Goal: Connect with others: Connect with others

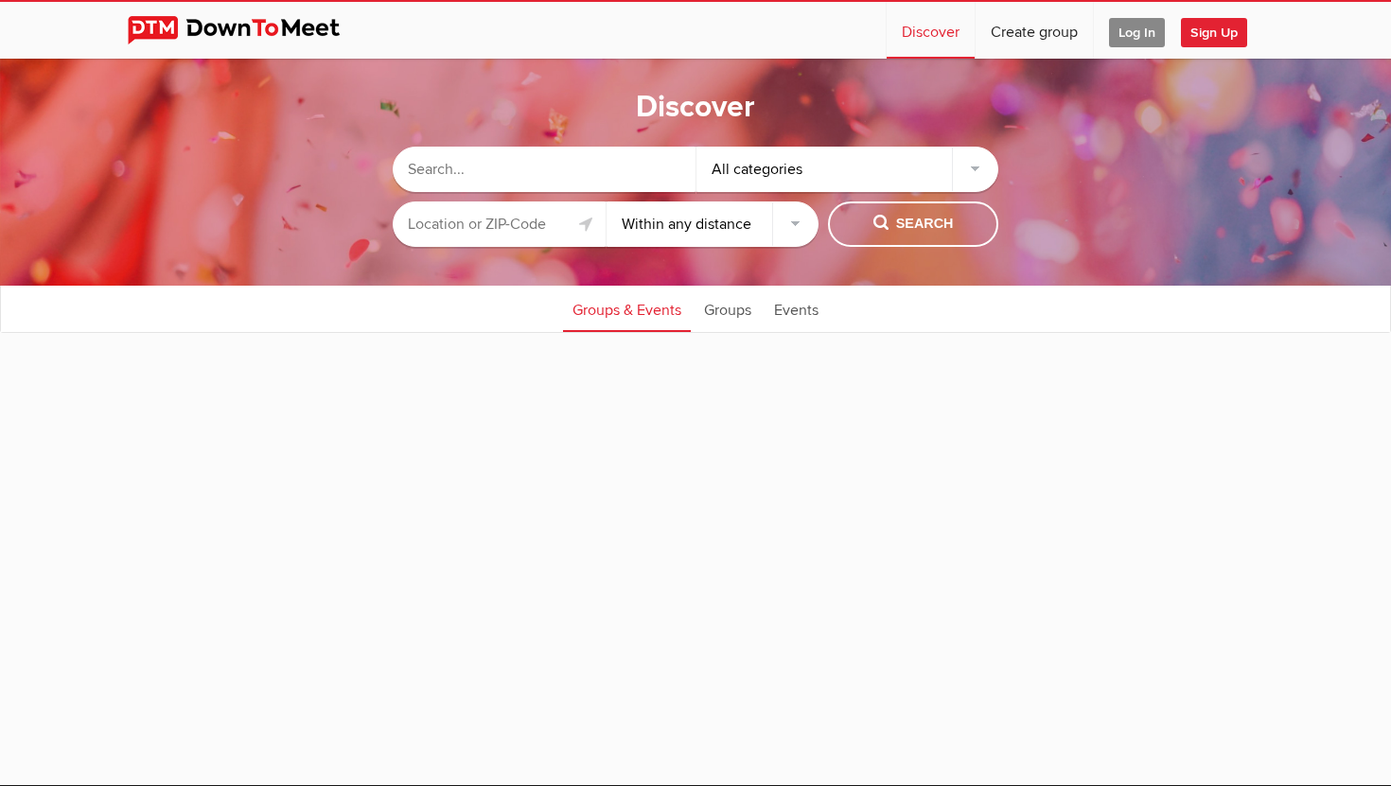
select select "null"
click at [478, 160] on input "text" at bounding box center [544, 169] width 303 height 45
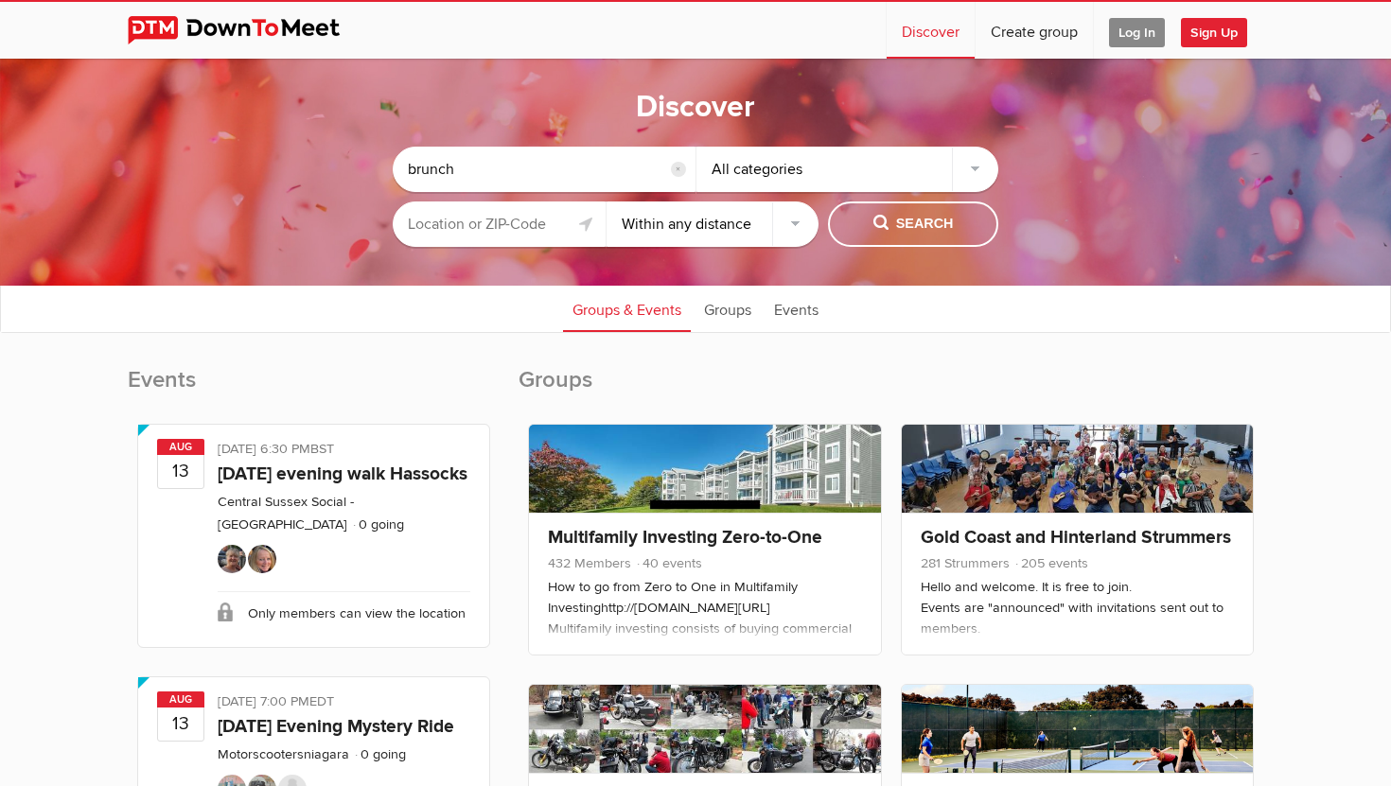
type input "brunch"
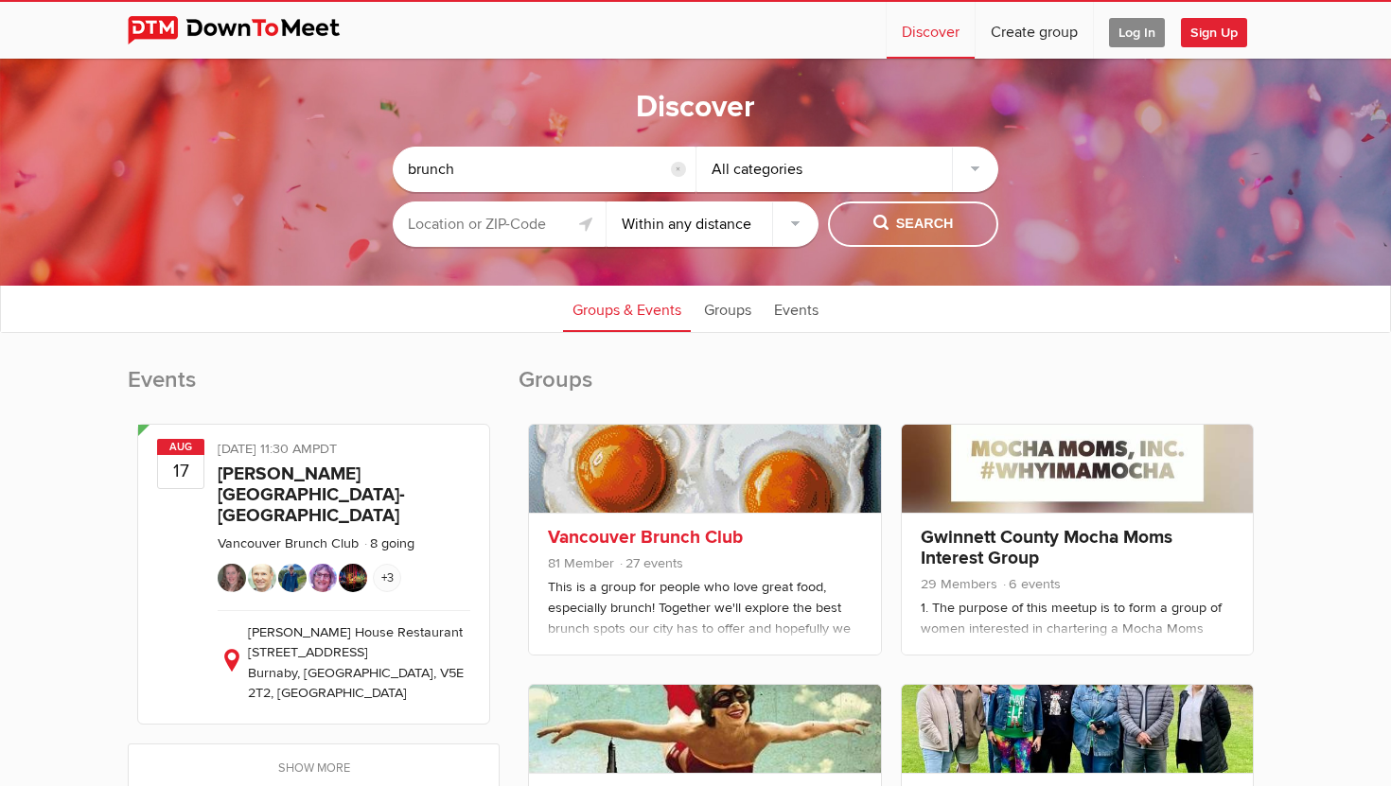
click at [628, 520] on div "Vancouver Brunch Club 81 Member 27 events This is a group for people who love g…" at bounding box center [704, 584] width 351 height 142
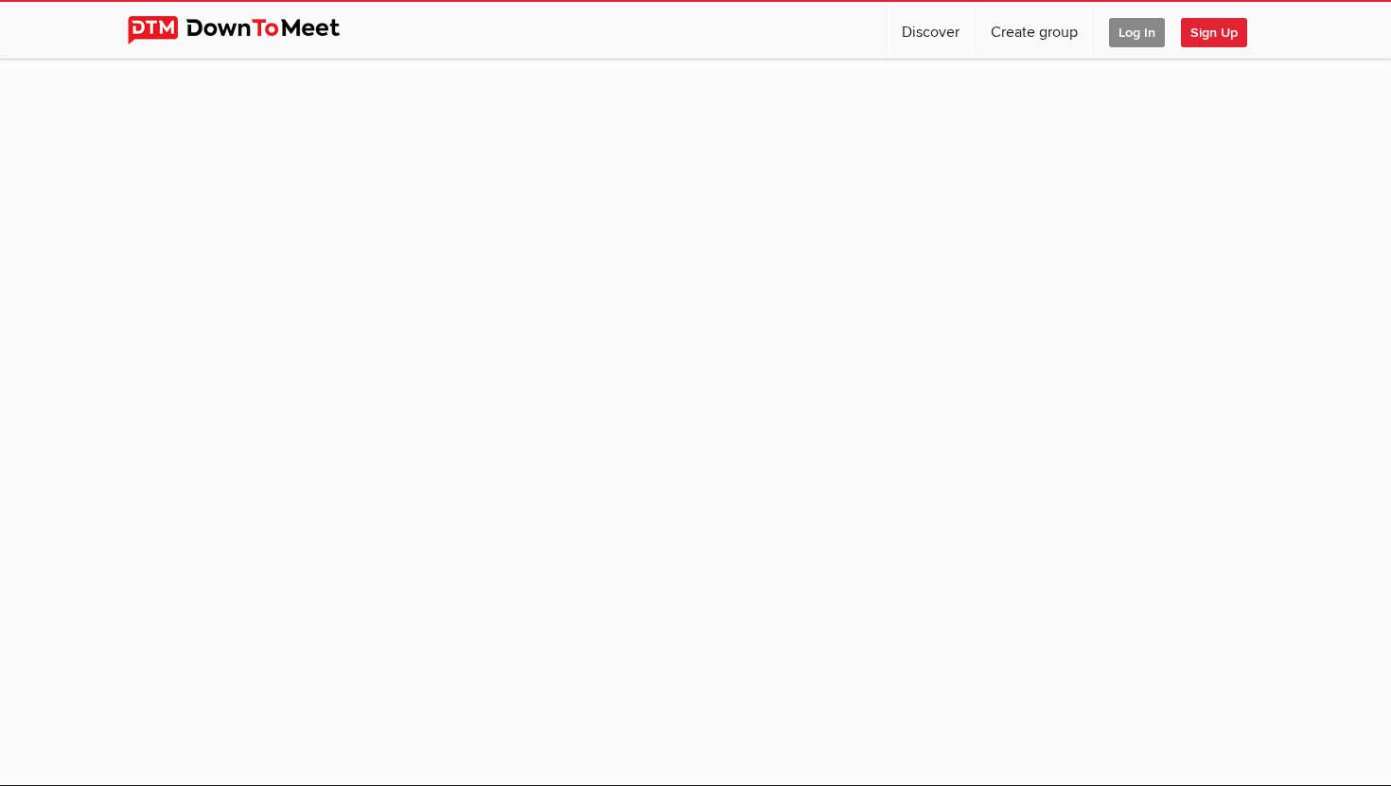
click at [1132, 32] on span "Log In" at bounding box center [1137, 32] width 56 height 29
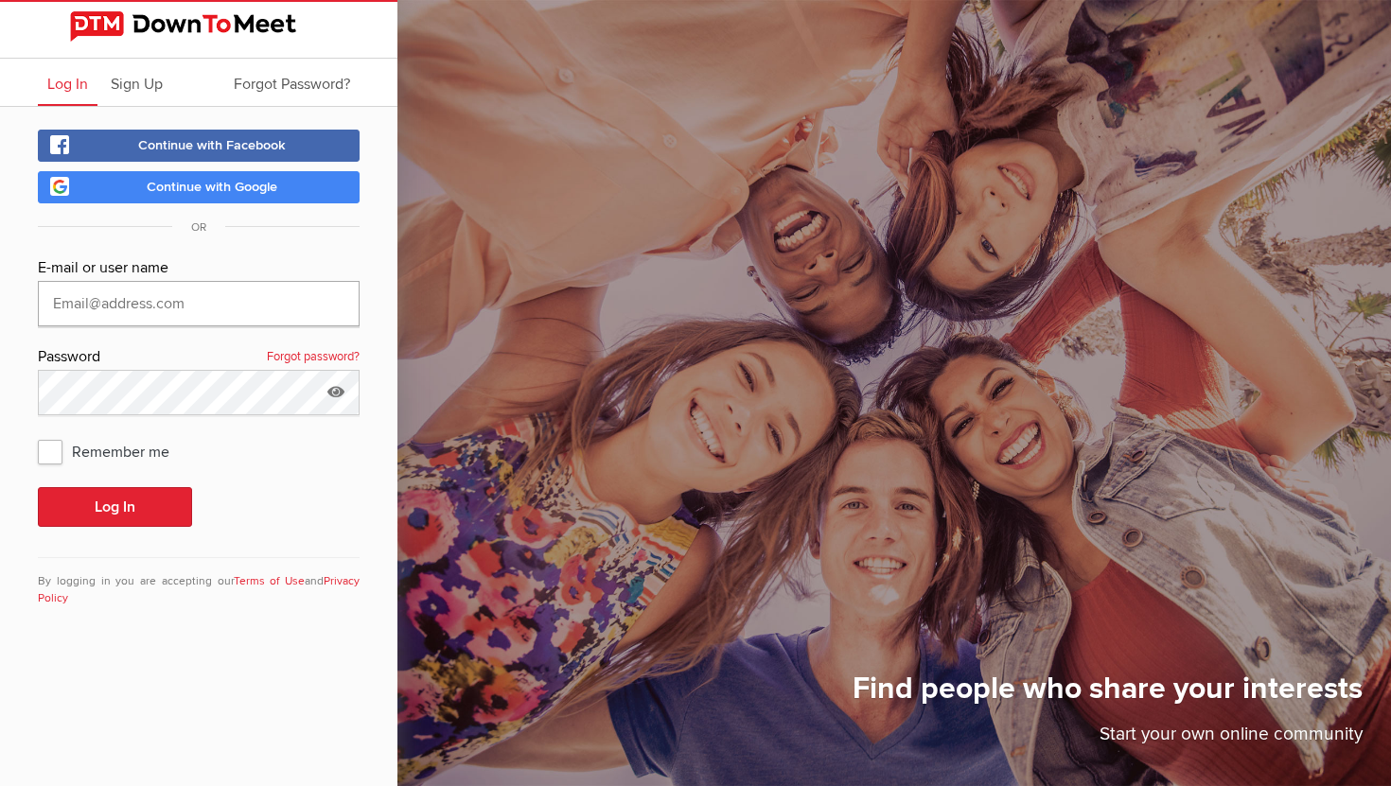
click at [73, 314] on input "text" at bounding box center [199, 303] width 322 height 45
type input "[PERSON_NAME]"
click at [60, 448] on span "Remember me" at bounding box center [113, 451] width 150 height 34
click at [38, 434] on input "Remember me" at bounding box center [37, 433] width 1 height 1
checkbox input "true"
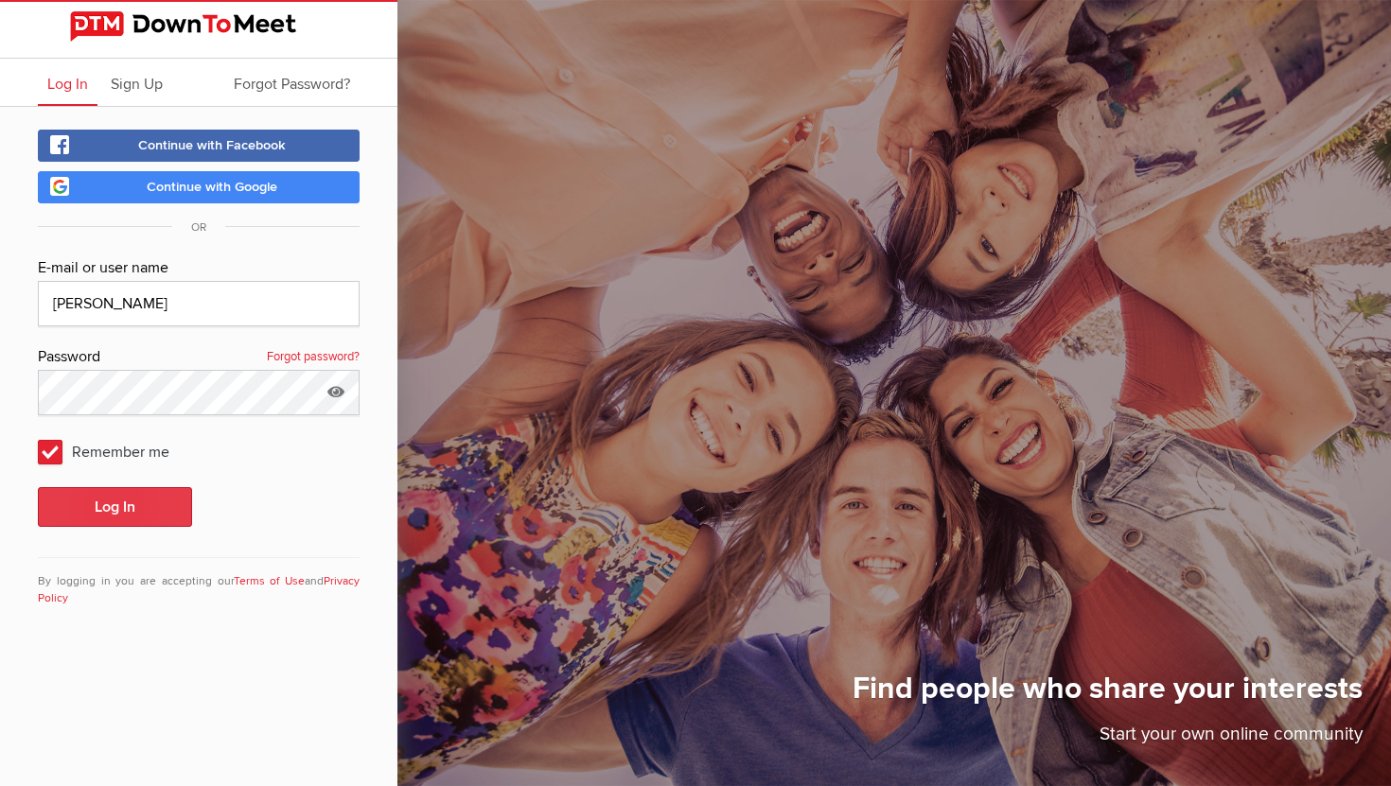
click at [90, 509] on button "Log In" at bounding box center [115, 507] width 154 height 40
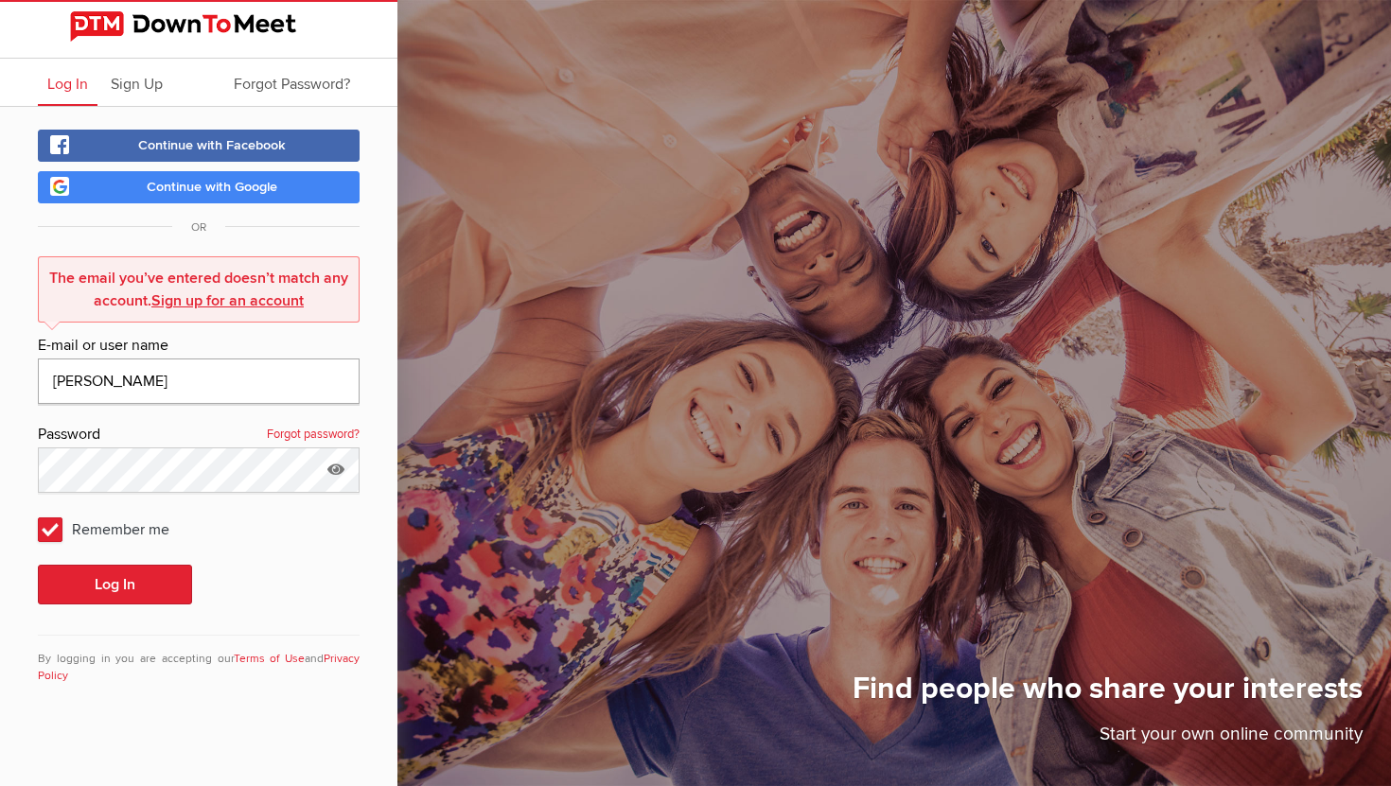
click at [106, 386] on input "Joan B" at bounding box center [199, 381] width 322 height 45
type input "J"
type input "braun@joanbraun.ca"
click at [143, 585] on button "Log In" at bounding box center [115, 585] width 154 height 40
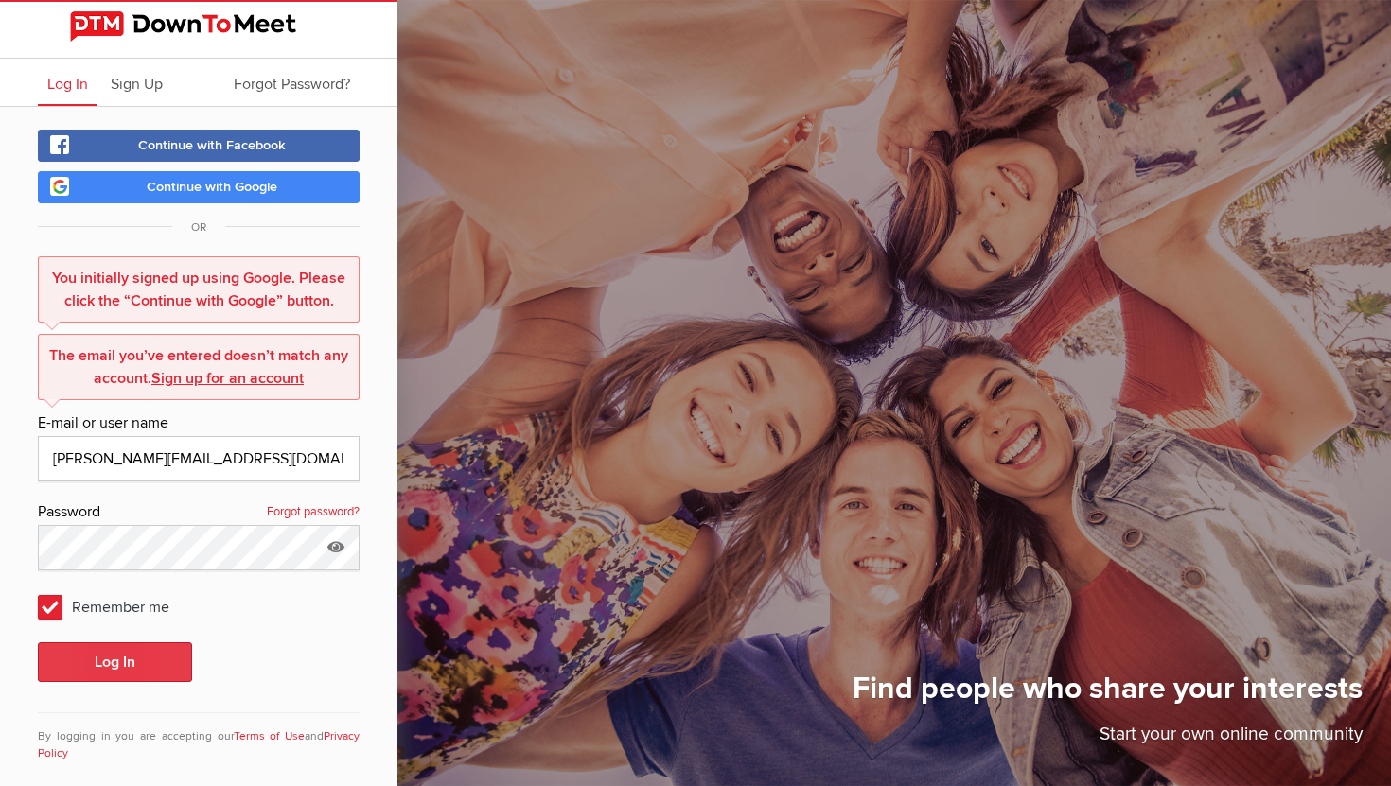
scroll to position [22, 0]
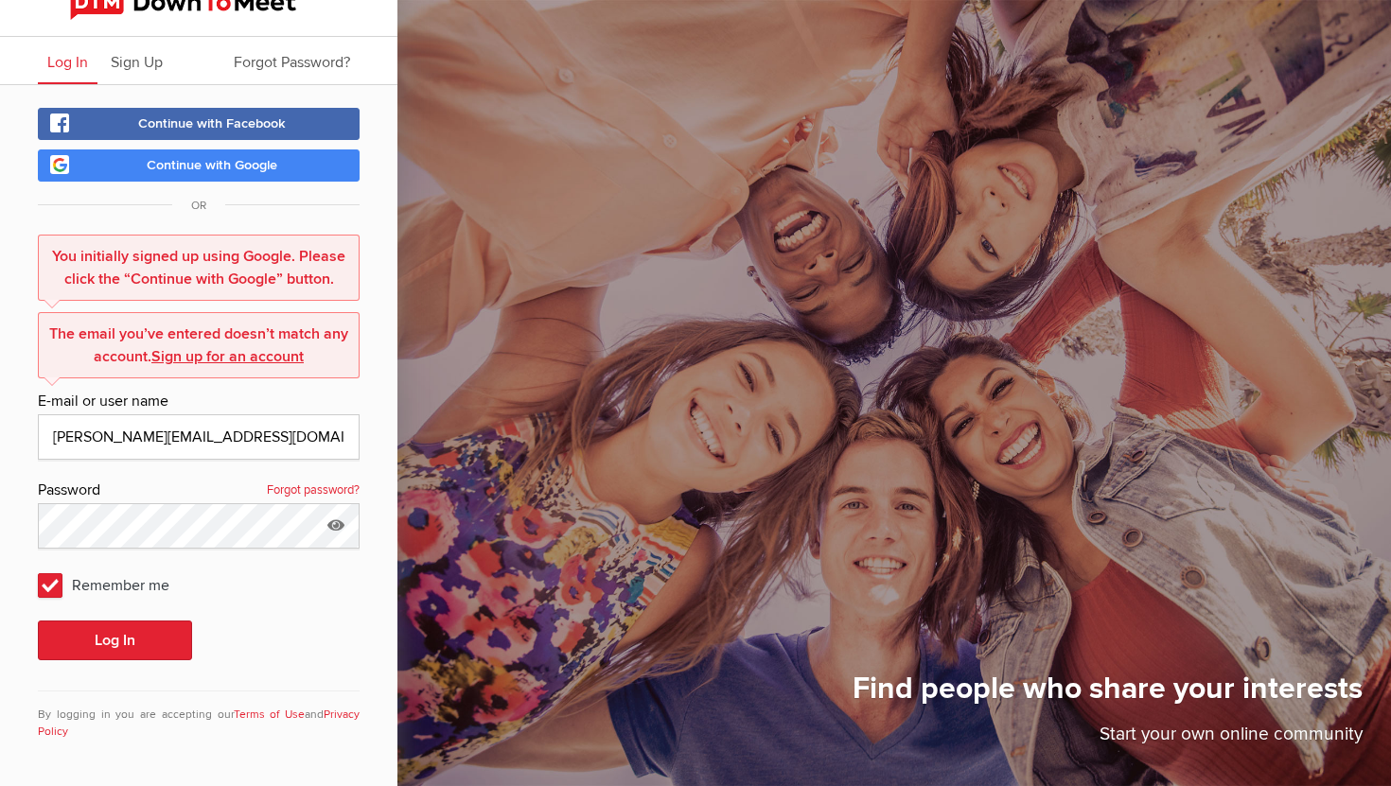
click at [205, 162] on span "Continue with Google" at bounding box center [212, 165] width 131 height 16
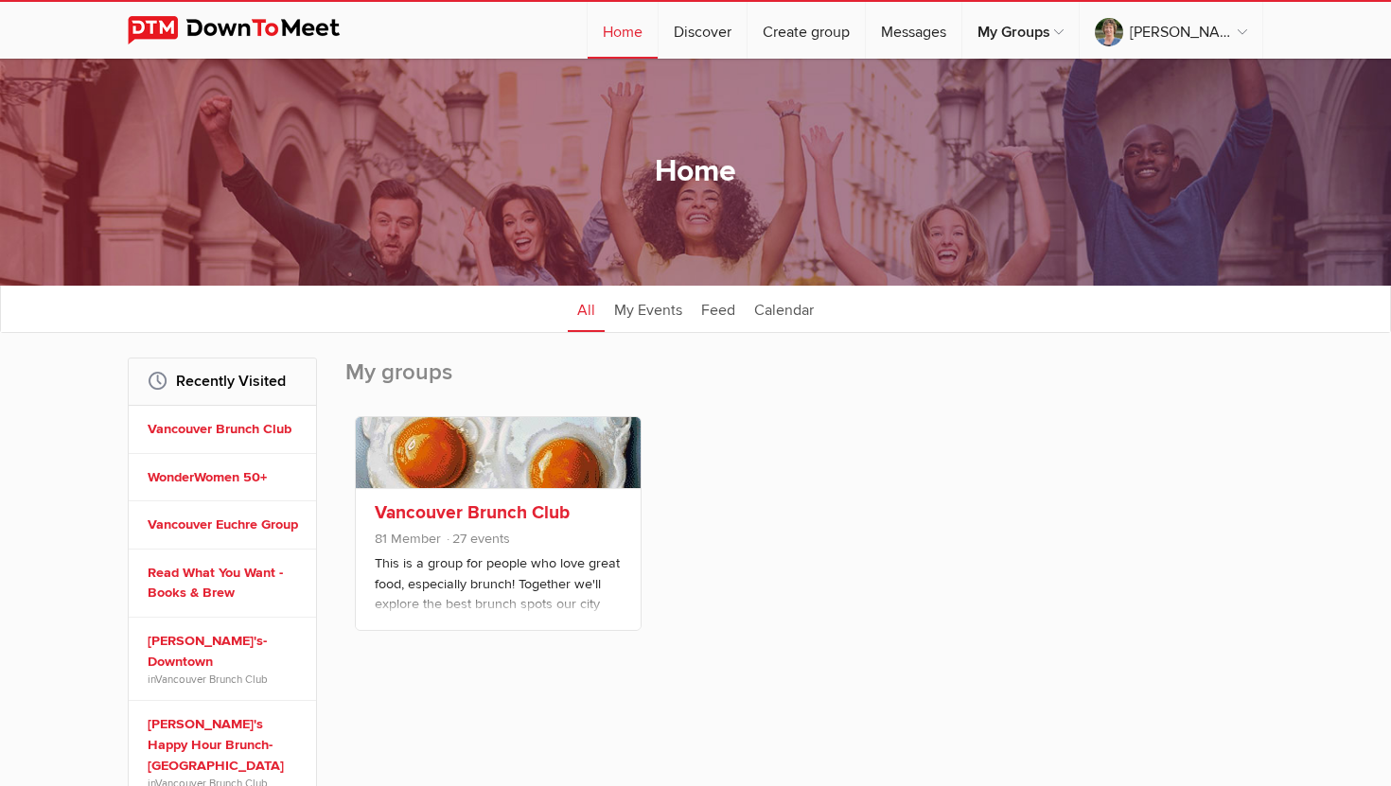
click at [456, 530] on span "81 Member 27 events" at bounding box center [498, 541] width 247 height 25
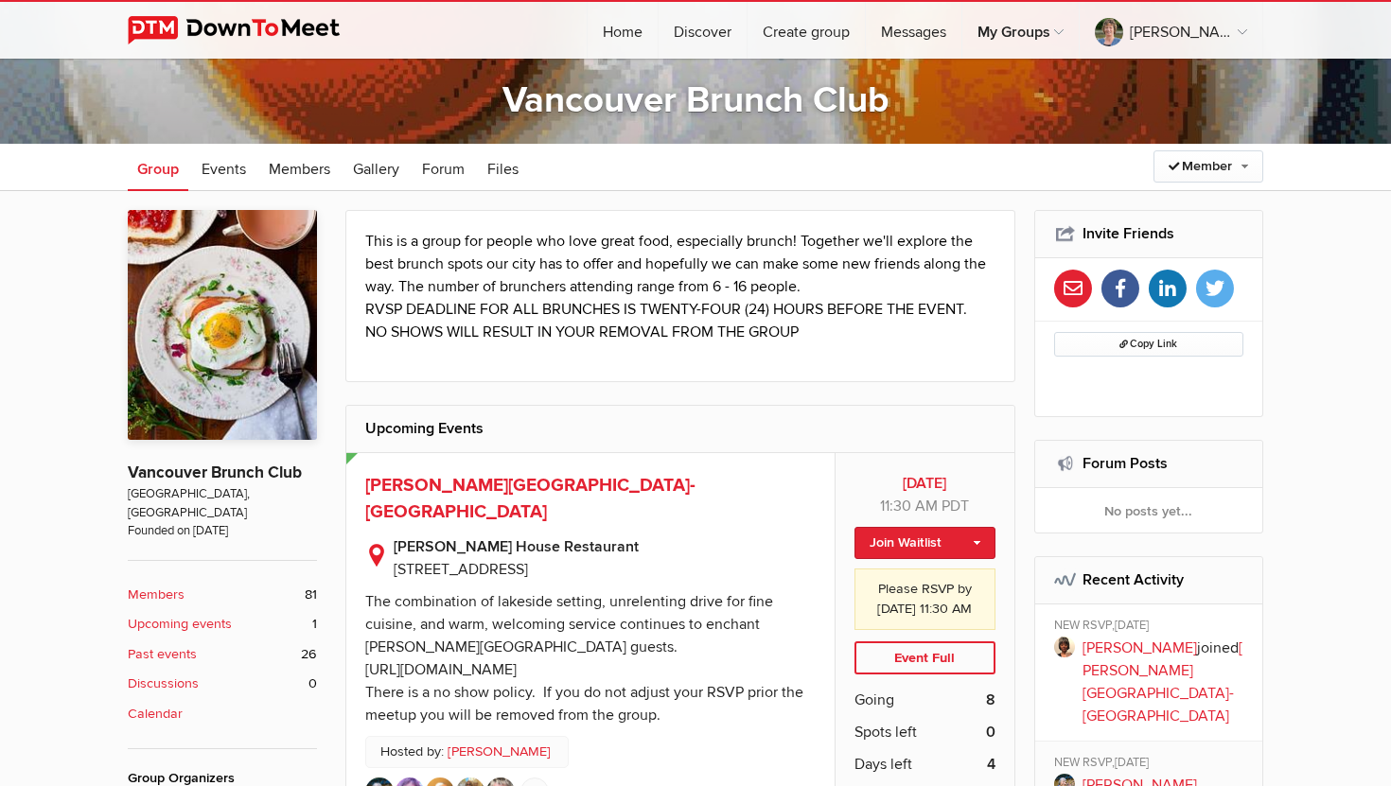
scroll to position [283, 0]
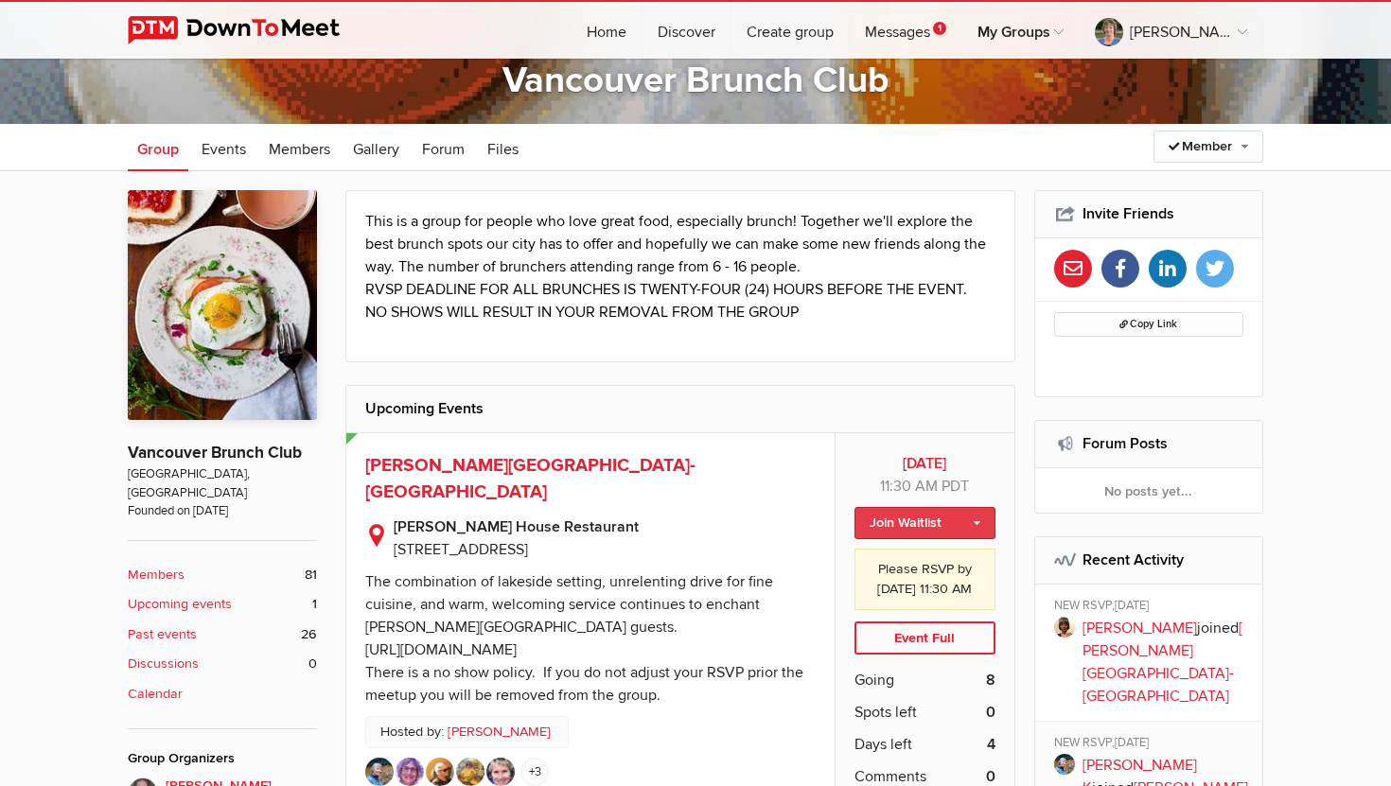
click at [902, 519] on link "Join Waitlist" at bounding box center [924, 523] width 141 height 32
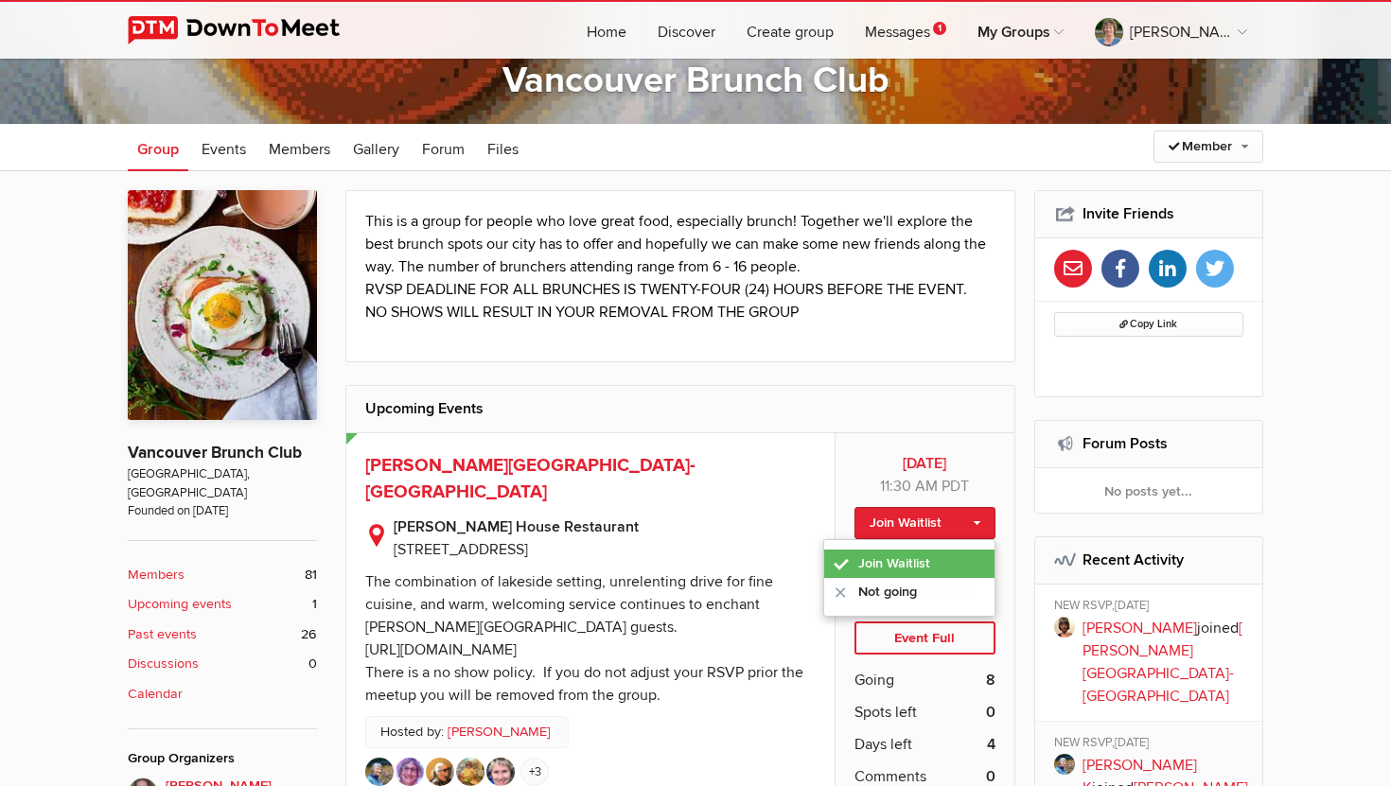
click at [885, 559] on link "Join Waitlist" at bounding box center [909, 564] width 170 height 28
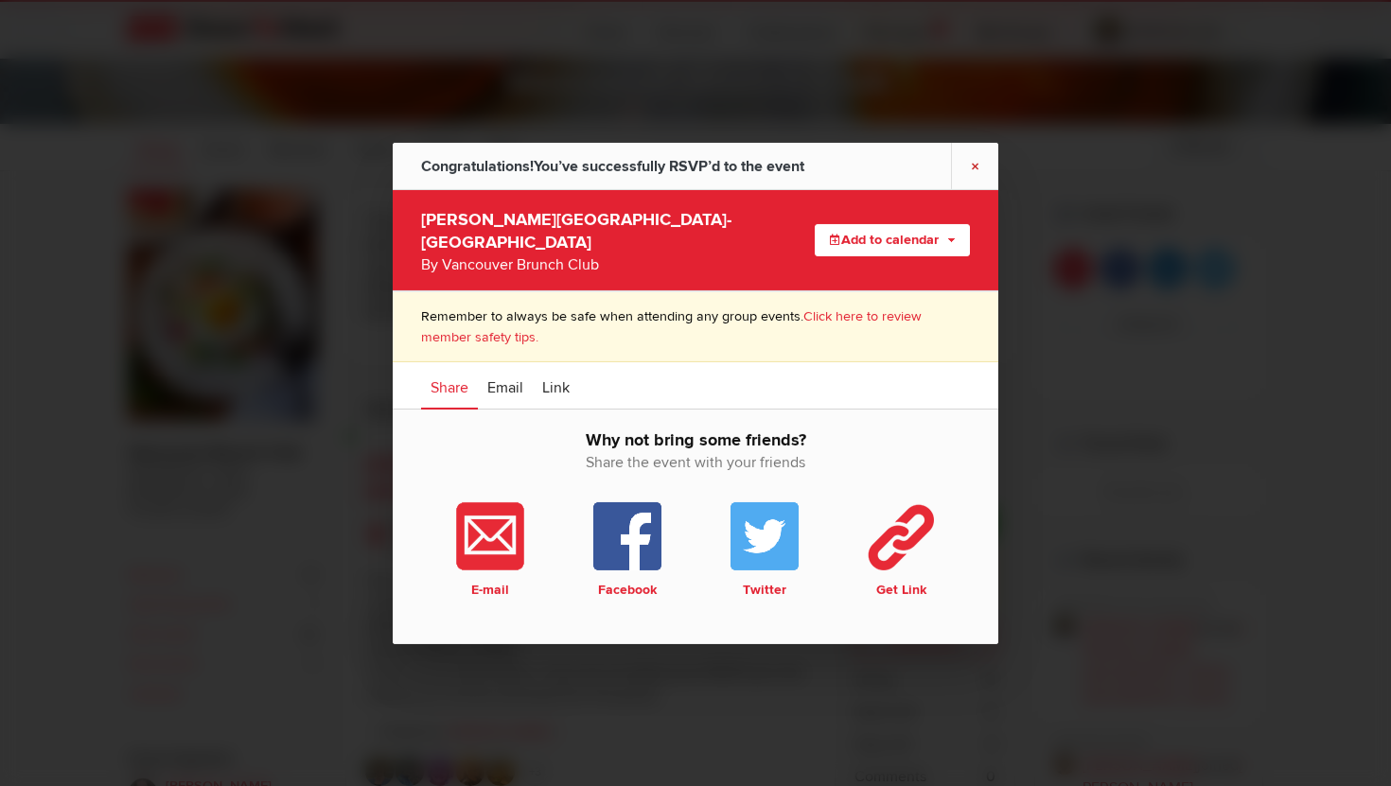
click at [976, 170] on link "×" at bounding box center [974, 165] width 47 height 46
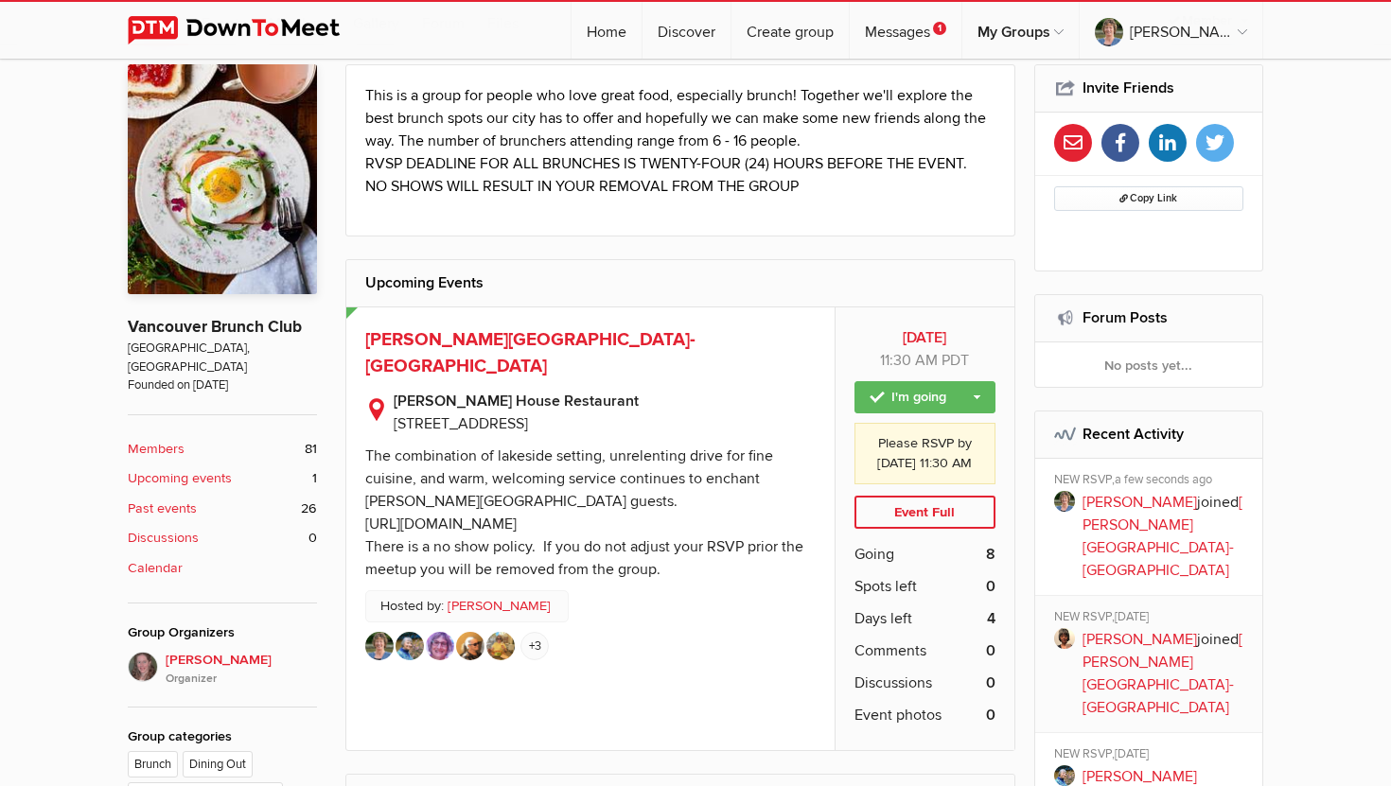
scroll to position [412, 0]
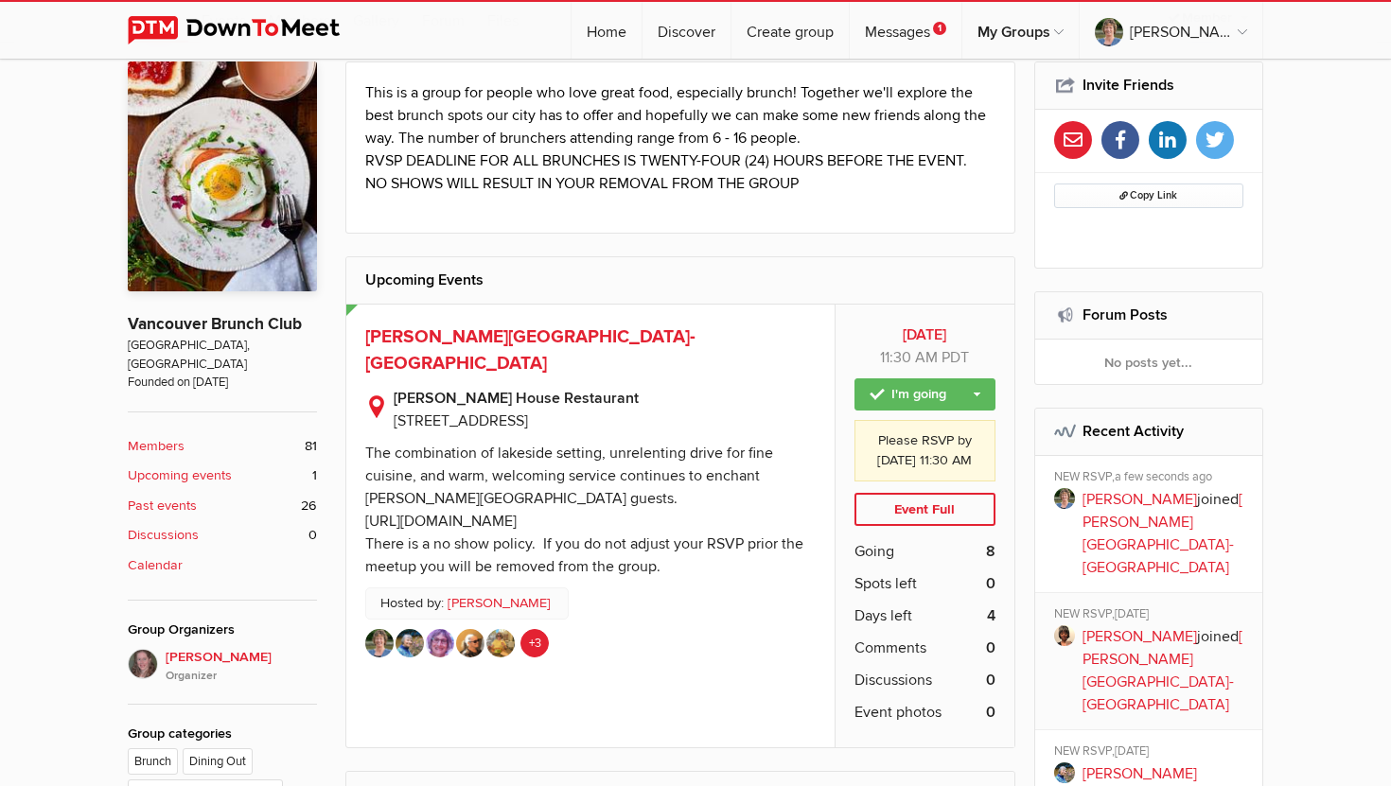
click at [537, 629] on link "+3" at bounding box center [534, 643] width 28 height 28
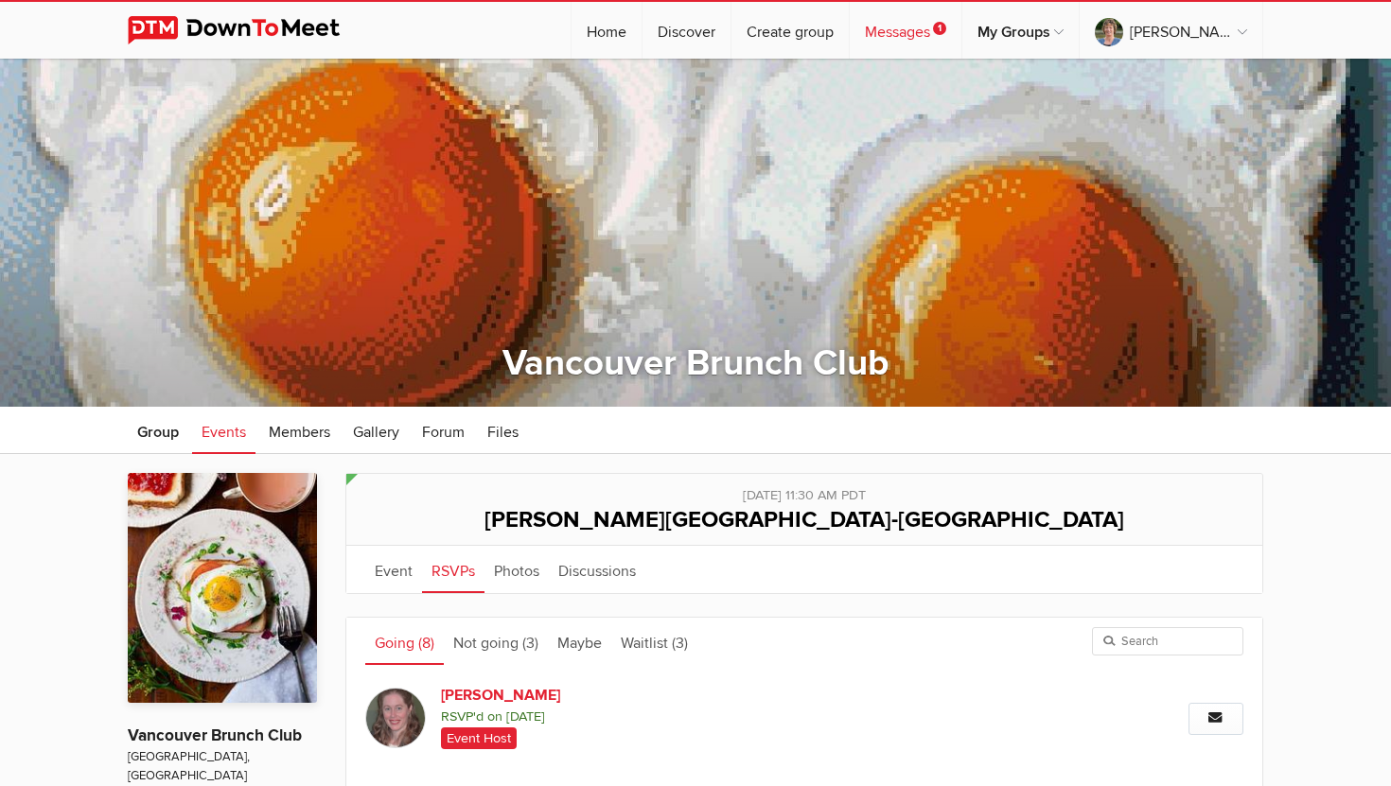
click at [946, 26] on span "1" at bounding box center [939, 28] width 13 height 13
click at [910, 30] on link "Messages 1" at bounding box center [906, 30] width 112 height 57
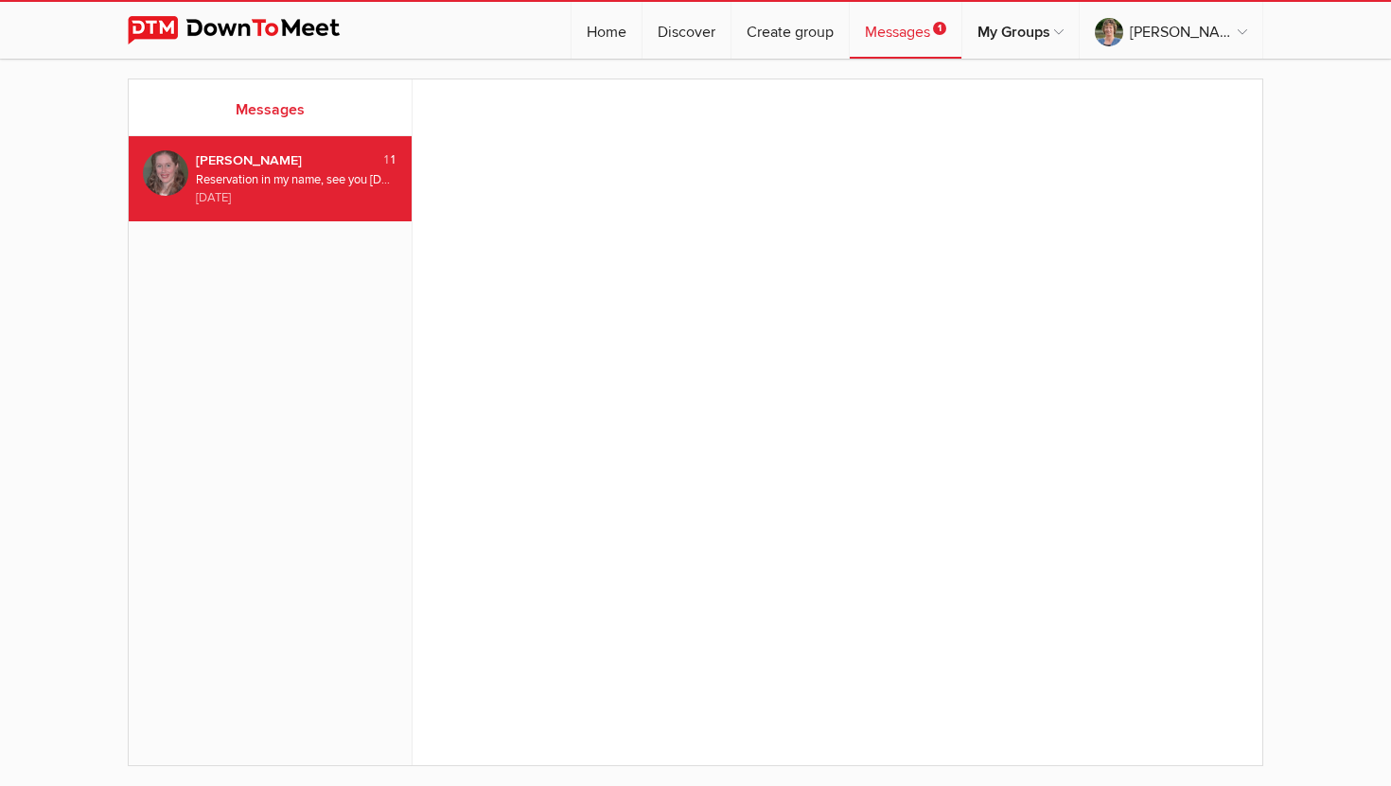
scroll to position [37, 0]
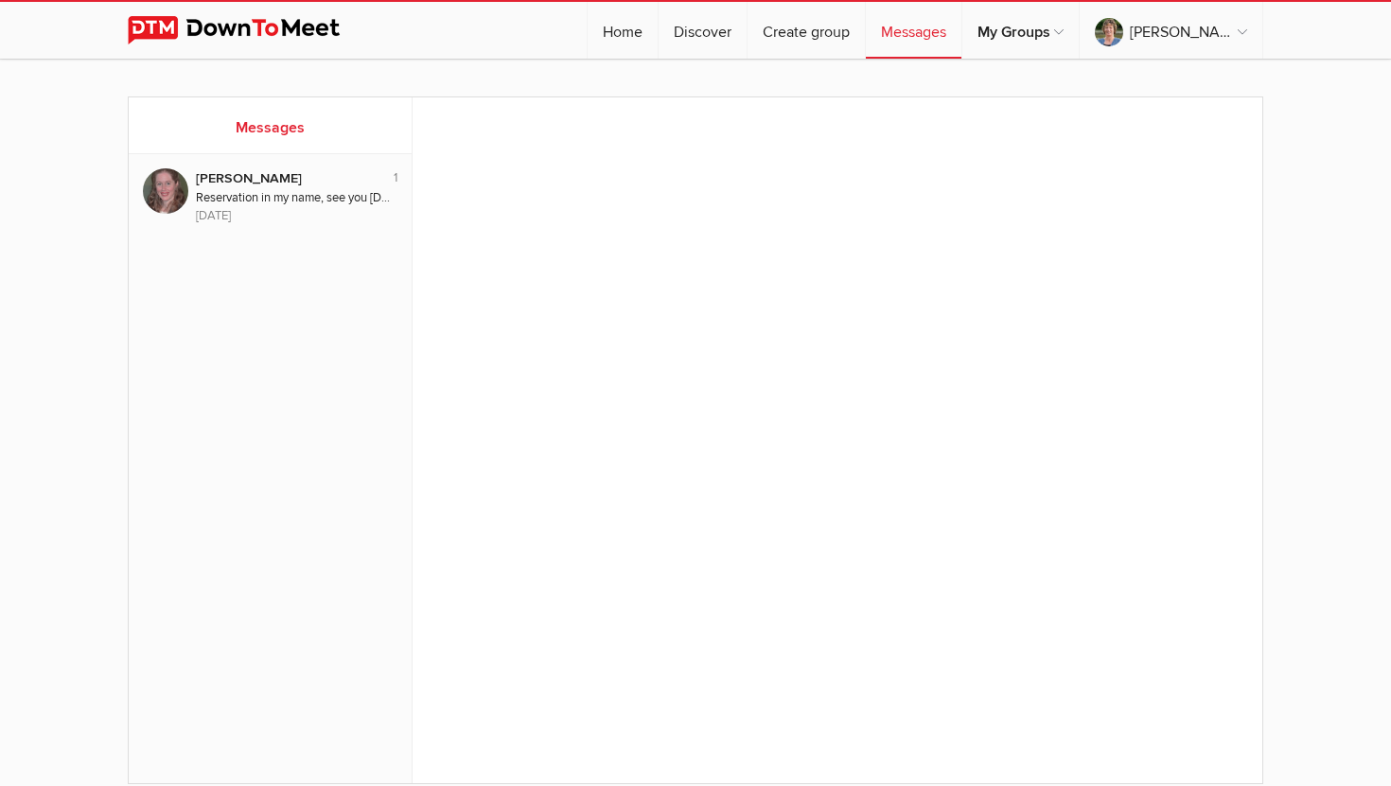
scroll to position [37, 0]
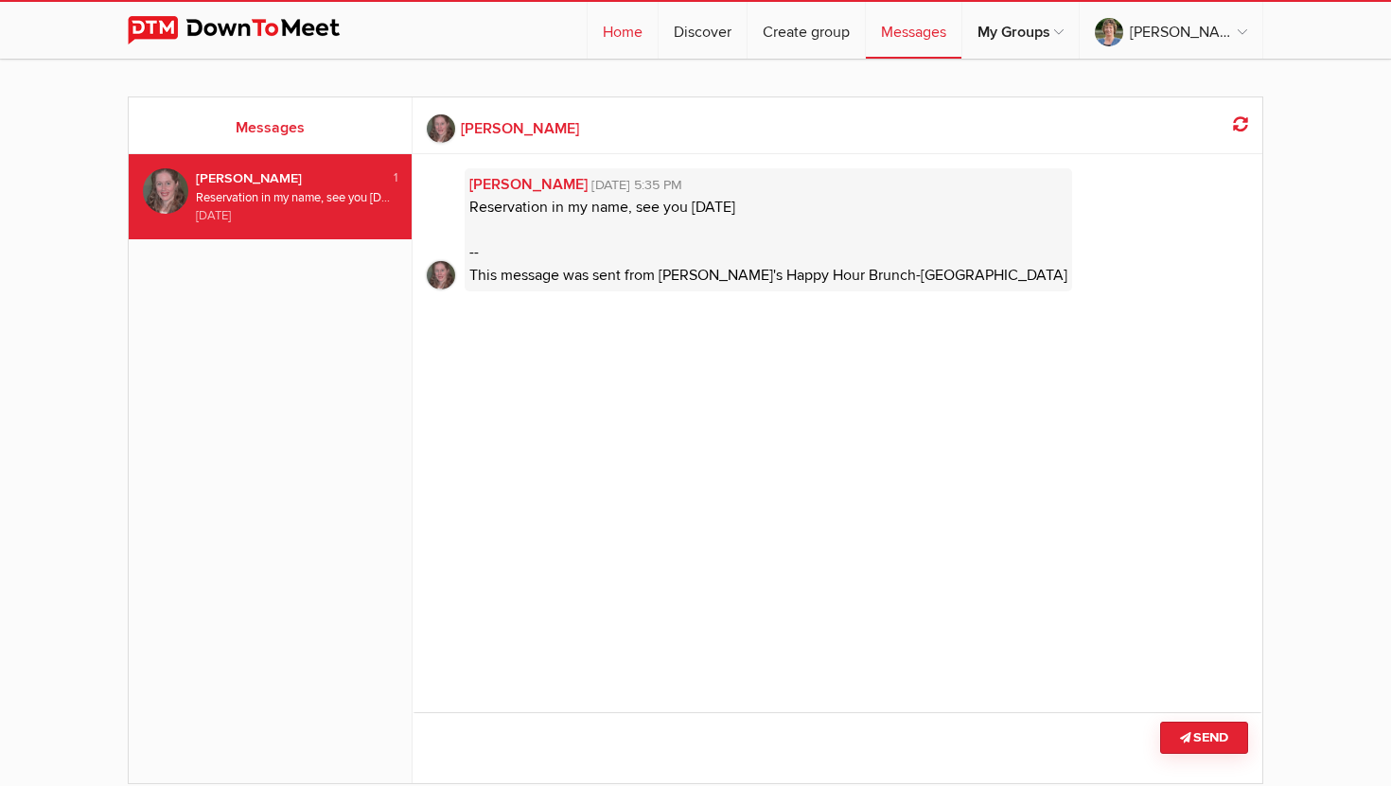
click at [647, 32] on link "Home" at bounding box center [622, 30] width 70 height 57
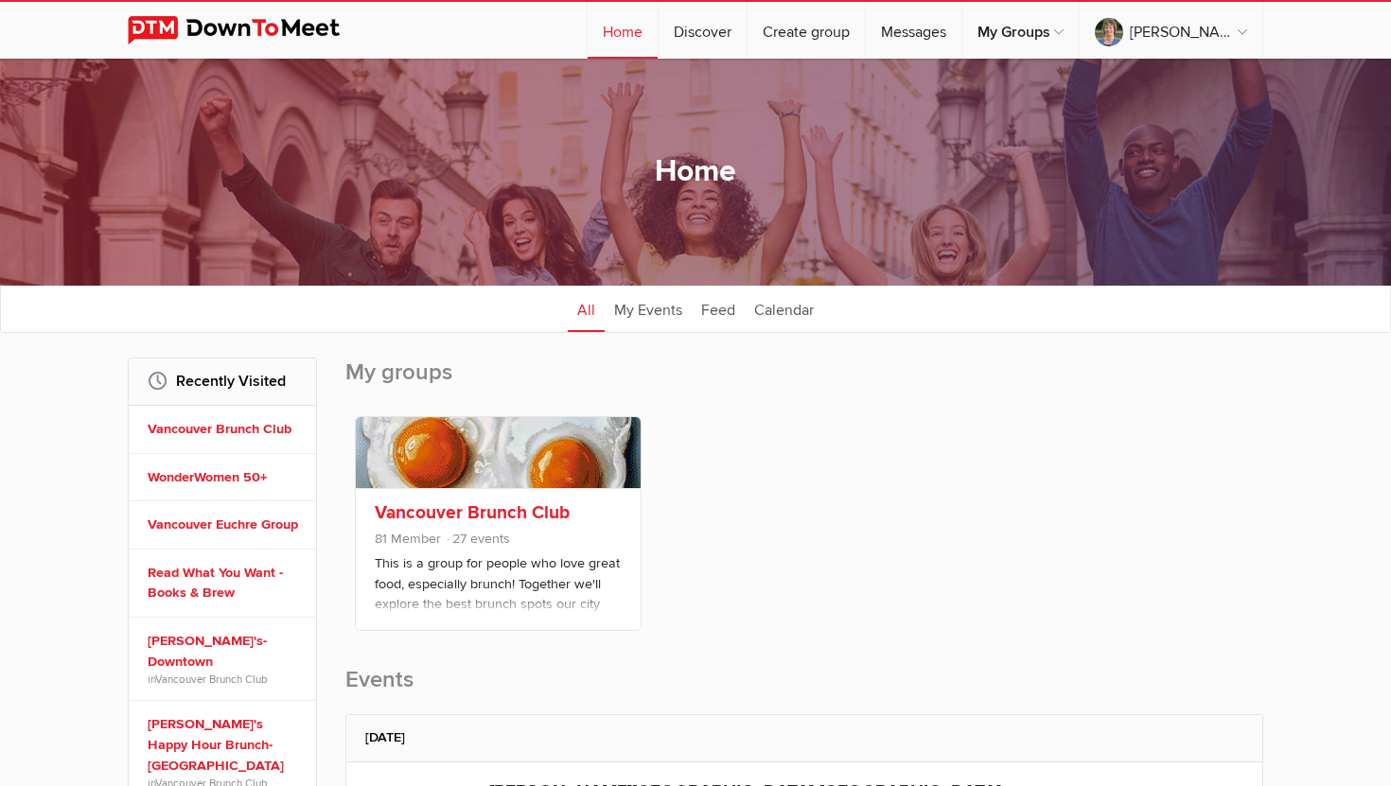
click at [549, 578] on p "This is a group for people who love great food, especially brunch! Together we'…" at bounding box center [498, 600] width 247 height 95
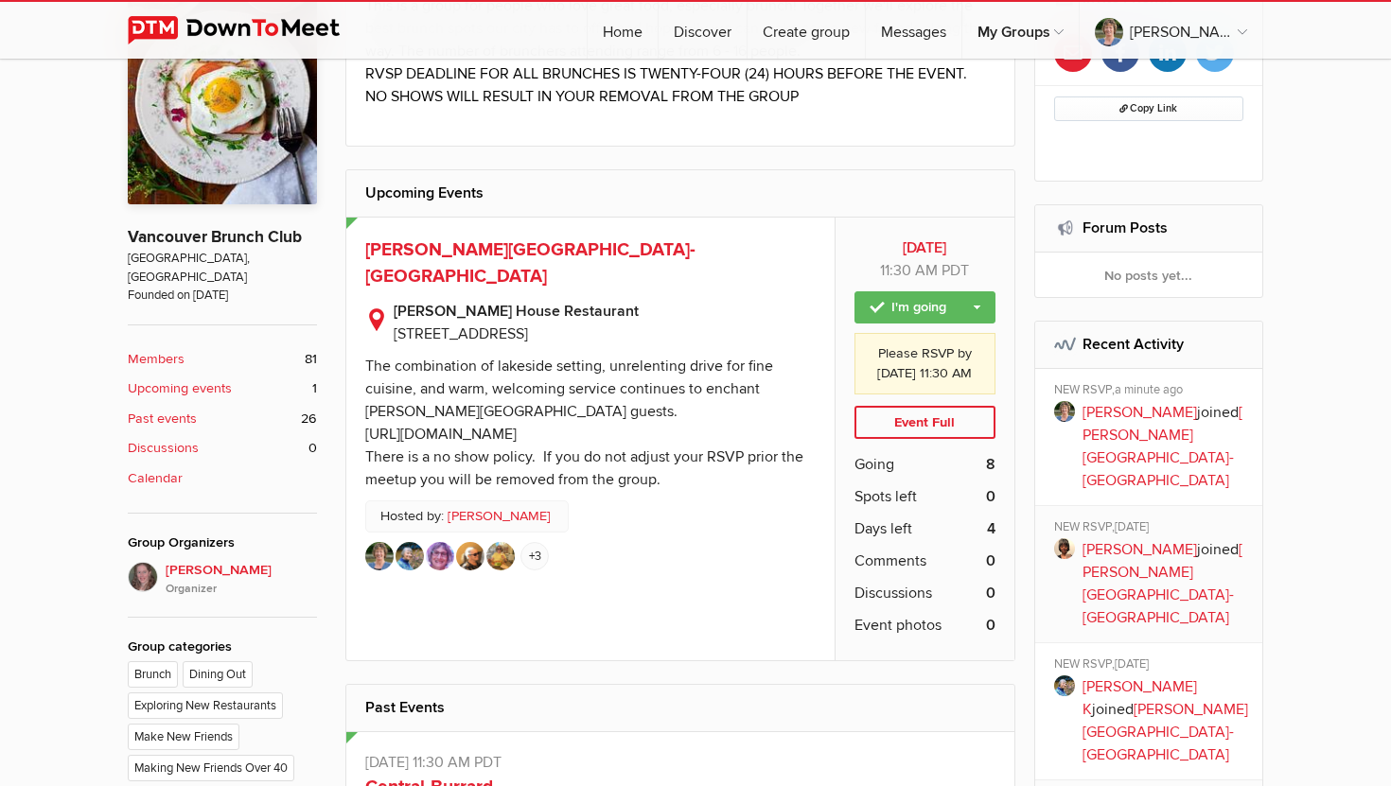
scroll to position [500, 0]
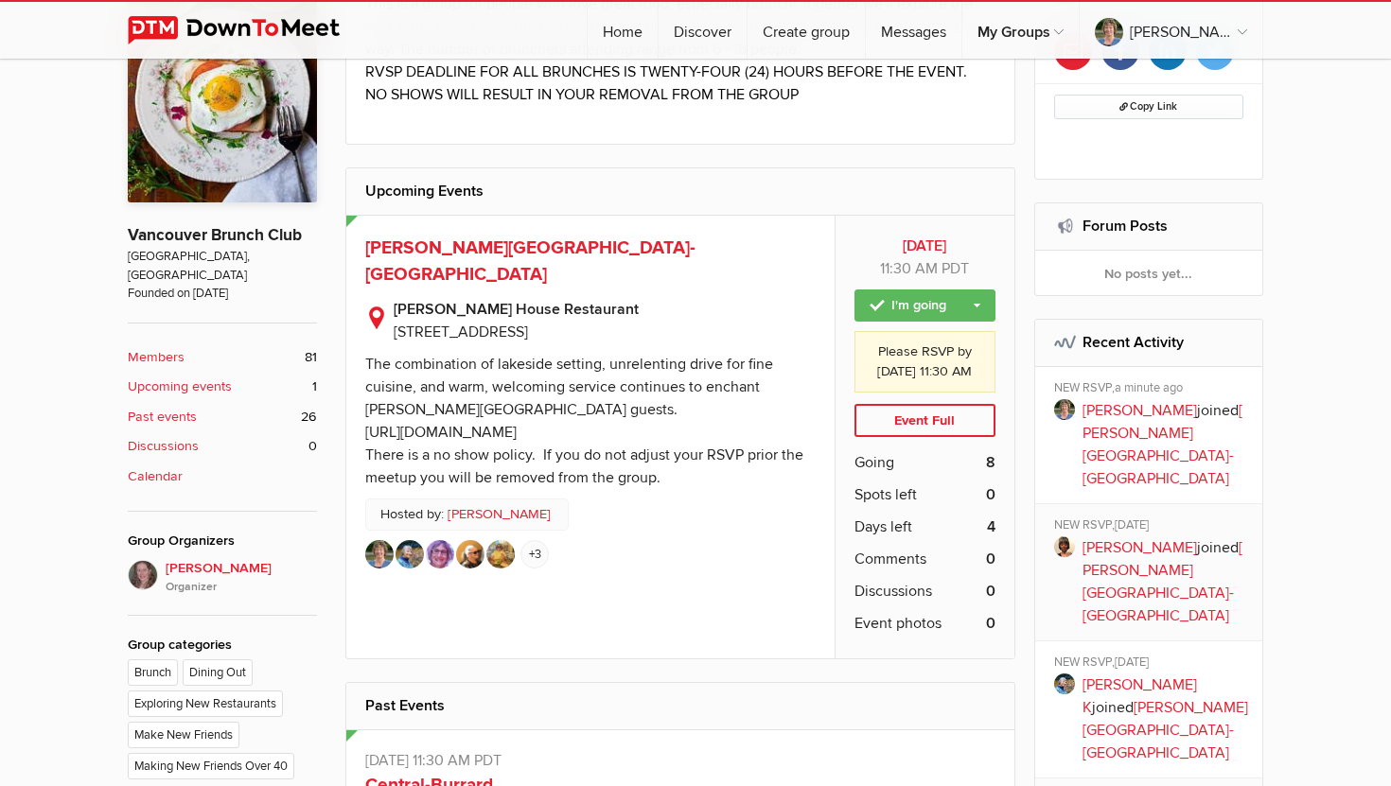
drag, startPoint x: 669, startPoint y: 402, endPoint x: 363, endPoint y: 408, distance: 305.6
click at [363, 408] on div "Aug 17 Sun, Aug 17, 2025, 11:30 AM PDT Public event Anyone who has access to th…" at bounding box center [590, 438] width 488 height 444
copy div "https://www.harthouserestaurant.com/Menus"
